Goal: Find contact information: Find contact information

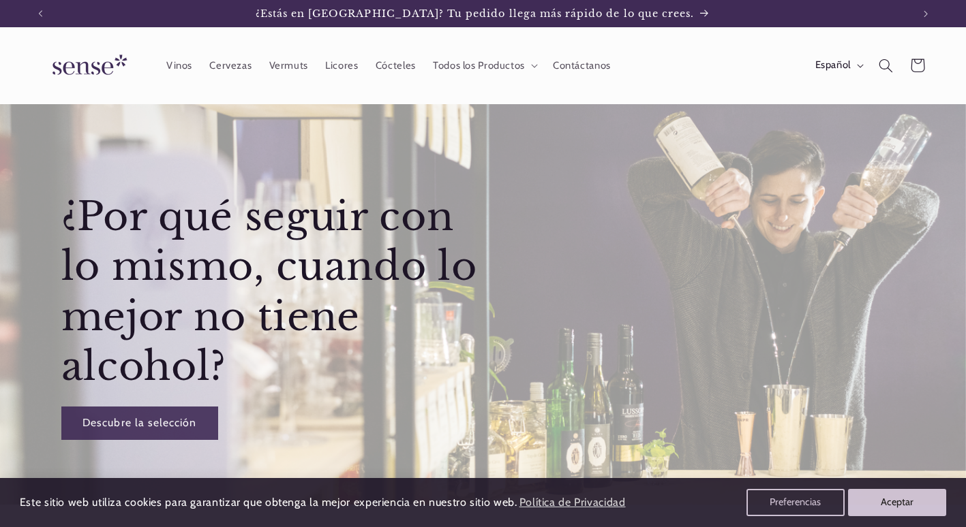
drag, startPoint x: 24, startPoint y: 61, endPoint x: 36, endPoint y: 61, distance: 12.3
click at [24, 61] on header "Vinos Cervezas Vermuts Licores Cócteles Todos los Productos Todos los Productos…" at bounding box center [483, 65] width 966 height 77
click at [832, 63] on span "Español" at bounding box center [832, 65] width 35 height 15
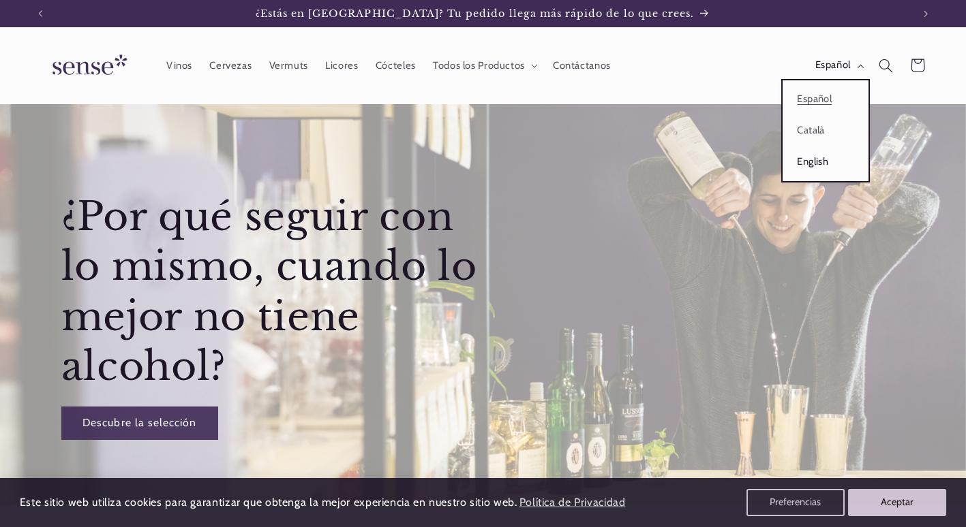
click at [810, 164] on link "English" at bounding box center [825, 162] width 86 height 31
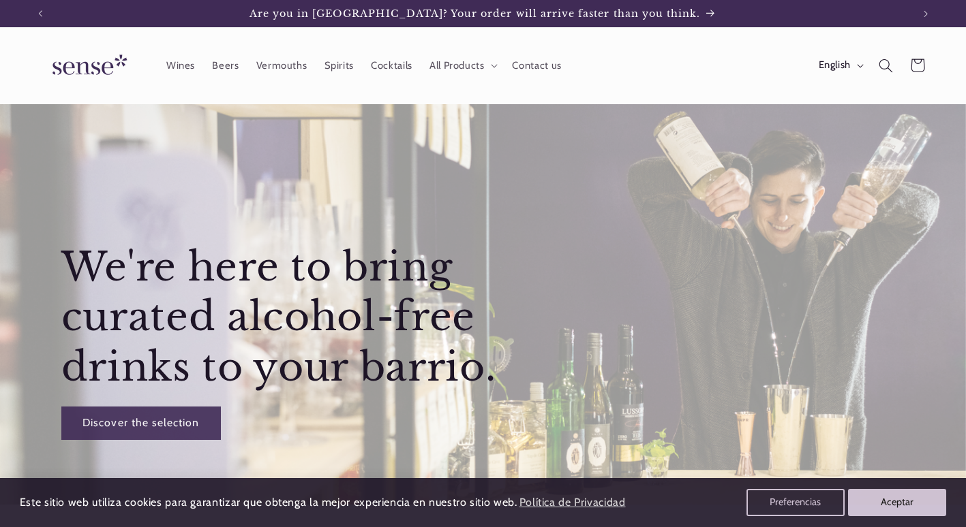
click at [604, 72] on header "Wines Beers [GEOGRAPHIC_DATA] Spirits Cocktails All Products All Products [GEOG…" at bounding box center [483, 65] width 966 height 77
click at [472, 60] on span "All Products" at bounding box center [456, 65] width 55 height 13
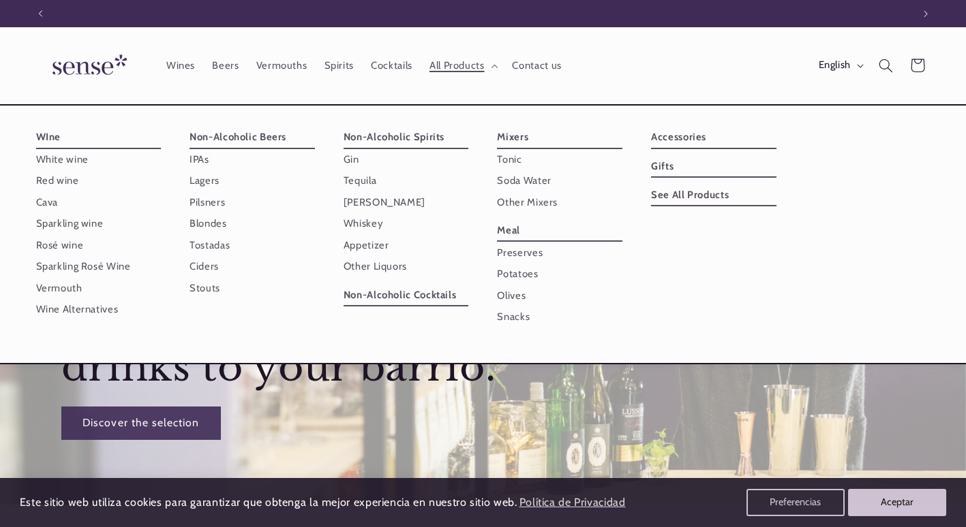
scroll to position [0, 872]
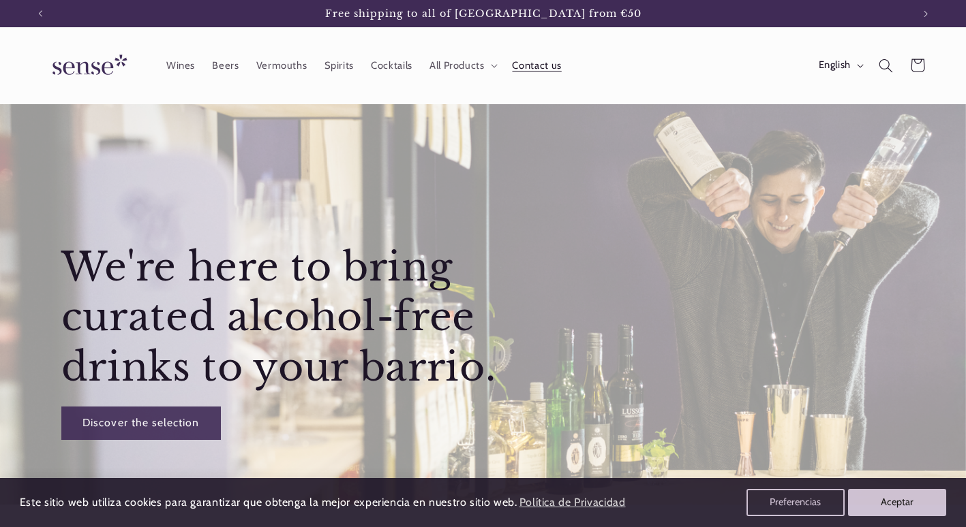
click at [534, 71] on span "Contact us" at bounding box center [536, 65] width 49 height 13
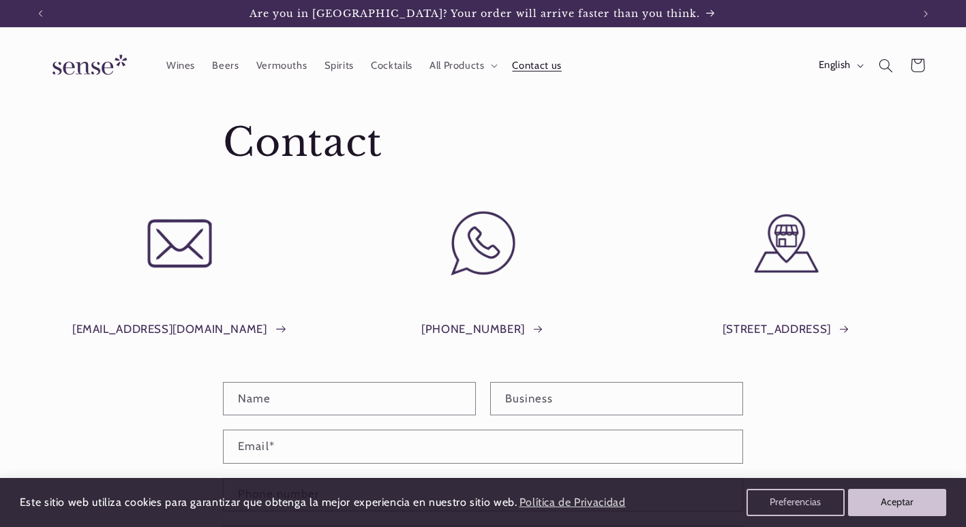
click at [276, 326] on icon at bounding box center [281, 329] width 11 height 7
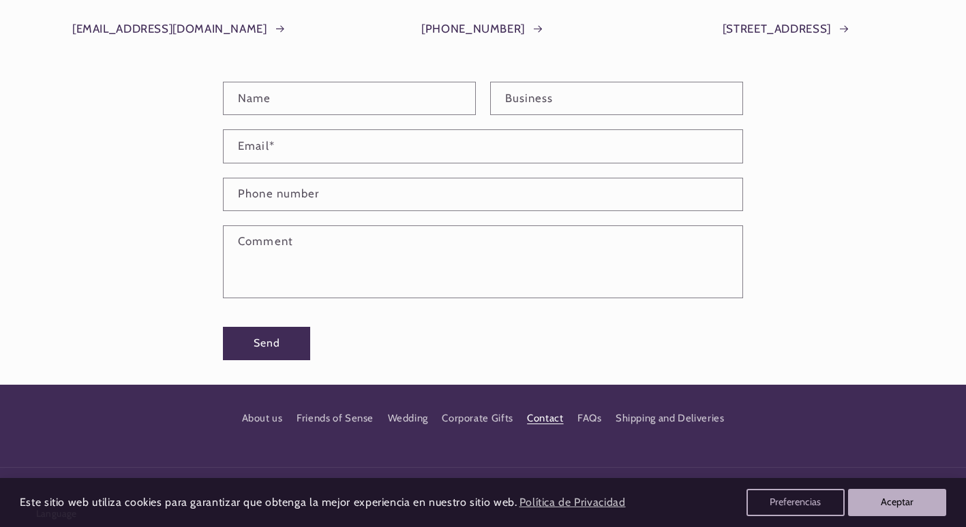
scroll to position [414, 0]
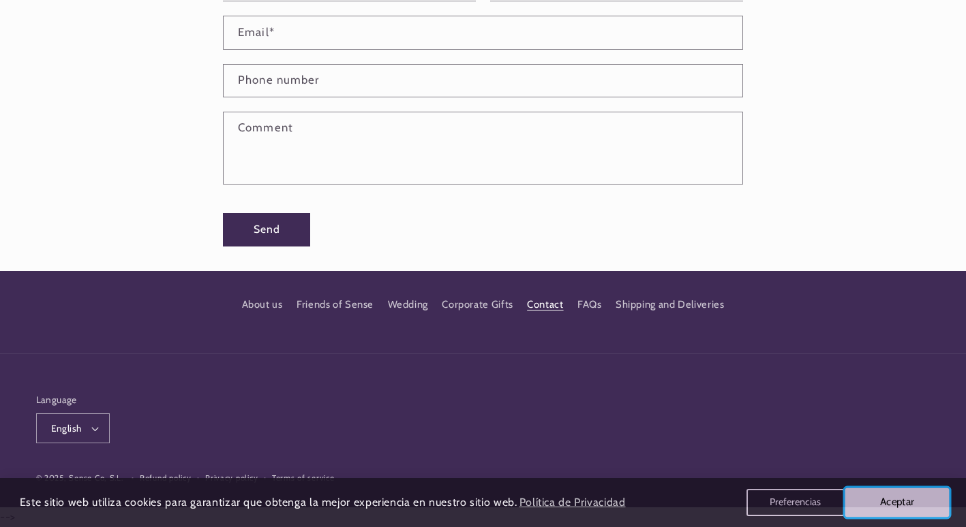
click at [855, 508] on button "Aceptar" at bounding box center [897, 503] width 104 height 29
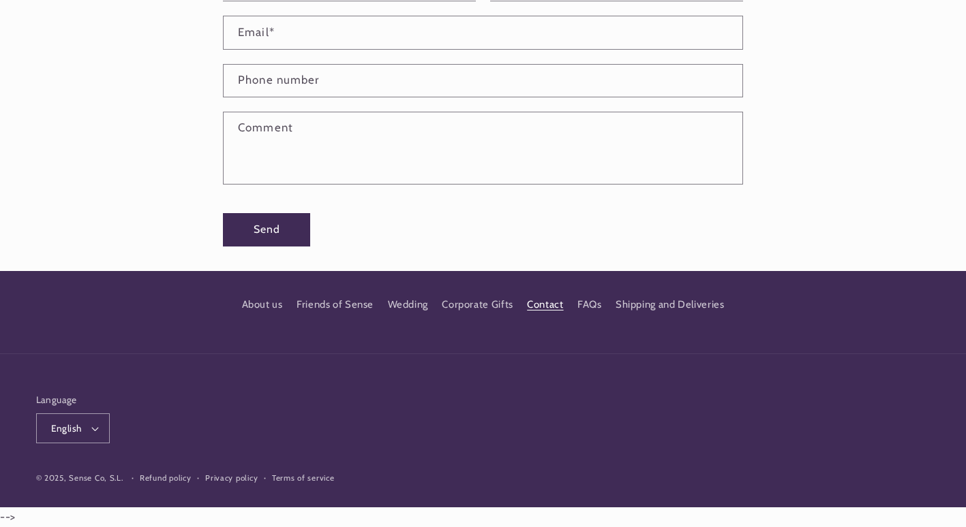
scroll to position [0, 0]
click at [243, 312] on link "About us" at bounding box center [262, 306] width 41 height 21
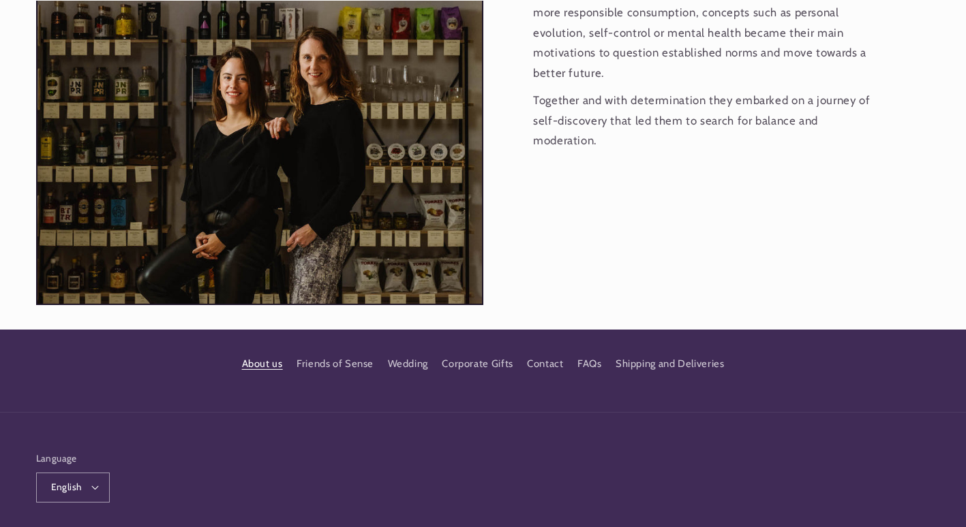
scroll to position [1406, 0]
click at [534, 352] on link "Contact" at bounding box center [545, 364] width 36 height 25
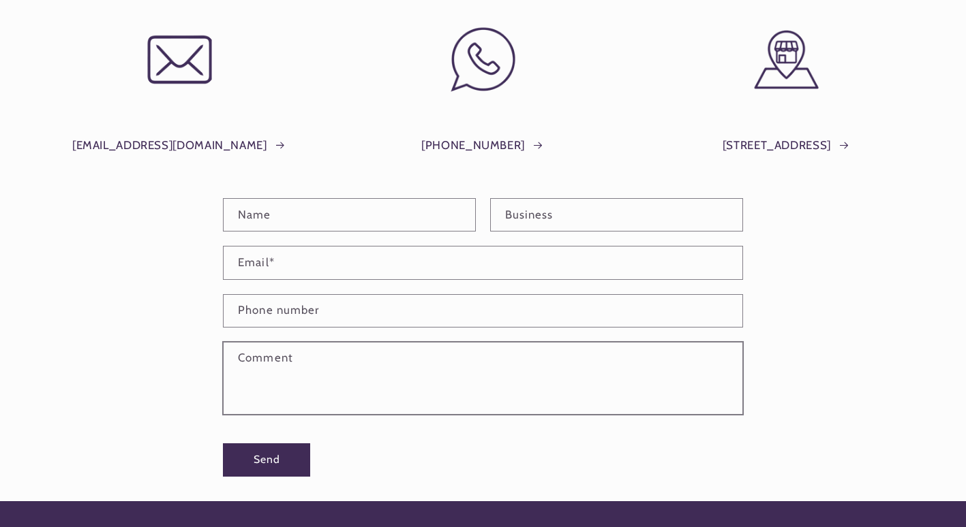
scroll to position [409, 0]
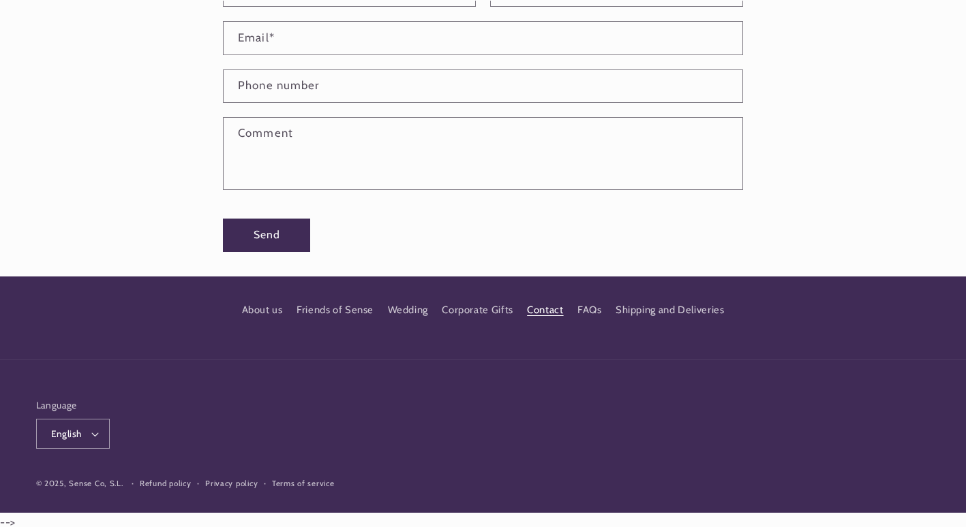
drag, startPoint x: 123, startPoint y: 484, endPoint x: 65, endPoint y: 485, distance: 57.9
click at [65, 485] on small "© 2025, Sense Co, S.L." at bounding box center [79, 484] width 87 height 10
drag, startPoint x: 65, startPoint y: 485, endPoint x: 84, endPoint y: 481, distance: 19.4
copy small "Sense Co, S.L."
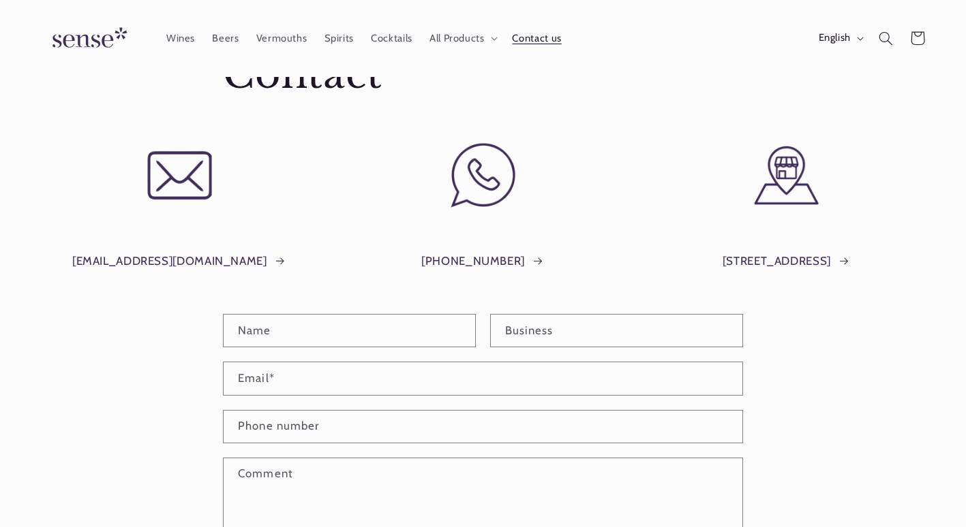
scroll to position [0, 872]
